Goal: Task Accomplishment & Management: Use online tool/utility

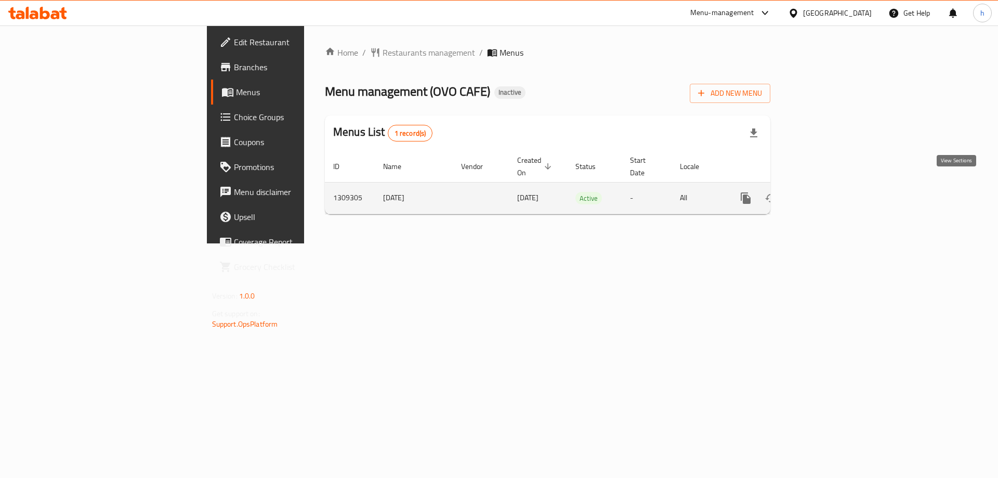
click at [827, 192] on icon "enhanced table" at bounding box center [821, 198] width 12 height 12
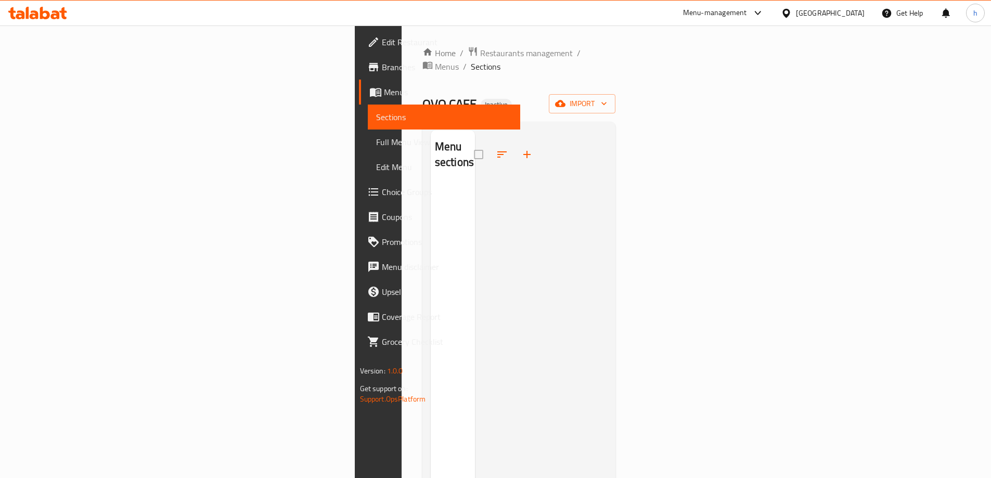
click at [610, 94] on div "OVO CAFE Inactive import" at bounding box center [518, 103] width 193 height 19
click at [607, 97] on span "import" at bounding box center [582, 103] width 50 height 13
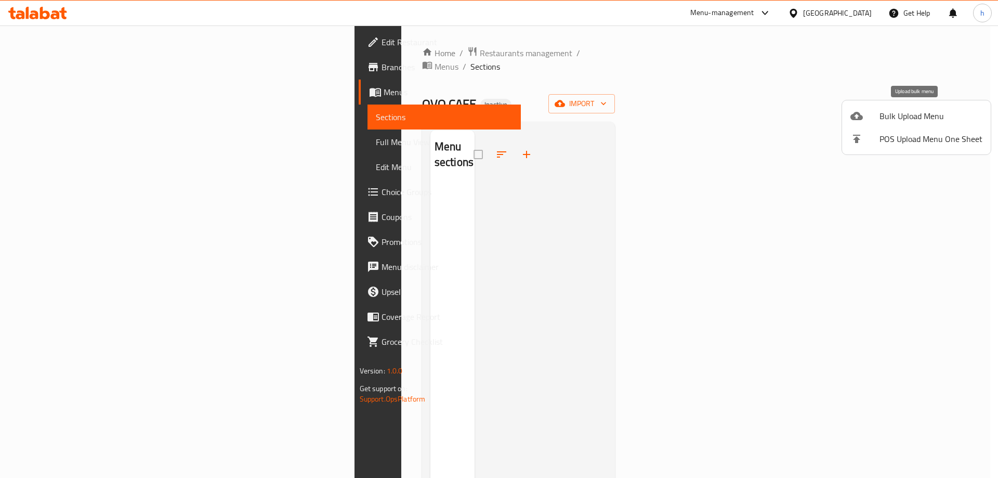
click at [904, 115] on span "Bulk Upload Menu" at bounding box center [931, 116] width 103 height 12
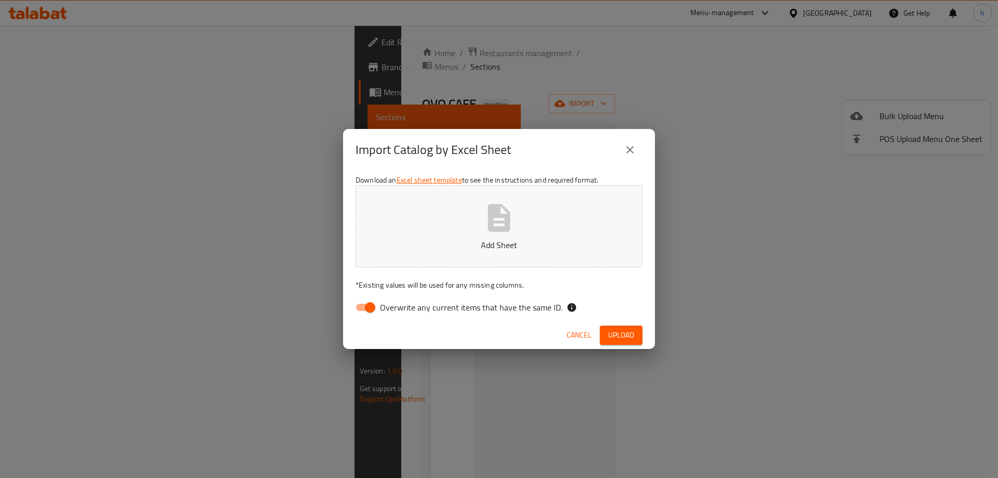
click at [444, 228] on button "Add Sheet" at bounding box center [499, 226] width 287 height 82
click at [367, 305] on input "Overwrite any current items that have the same ID." at bounding box center [370, 307] width 59 height 20
checkbox input "false"
click at [628, 334] on span "Upload" at bounding box center [621, 335] width 26 height 13
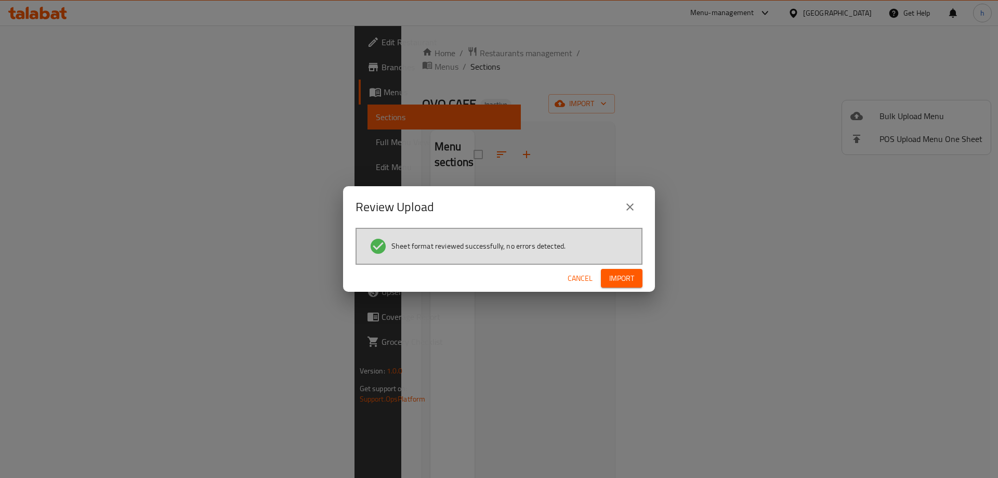
click at [619, 268] on div "Cancel Import" at bounding box center [499, 279] width 312 height 28
click at [621, 277] on span "Import" at bounding box center [621, 278] width 25 height 13
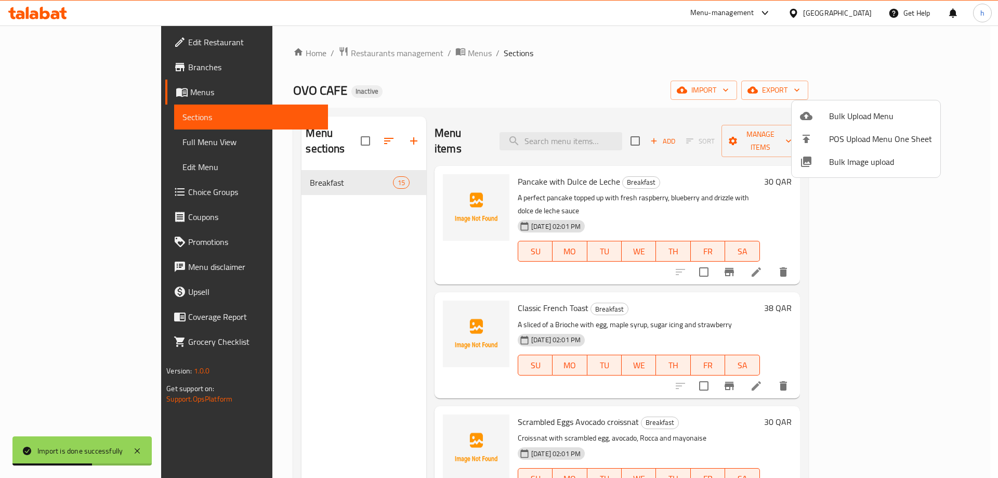
click at [668, 46] on div at bounding box center [499, 239] width 998 height 478
